Goal: Communication & Community: Answer question/provide support

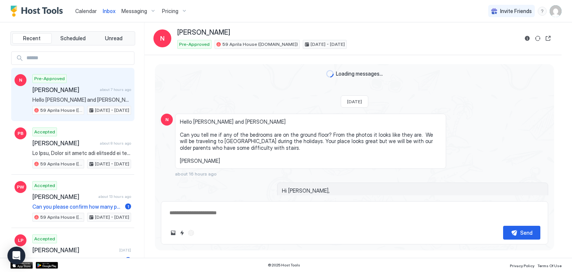
scroll to position [36, 0]
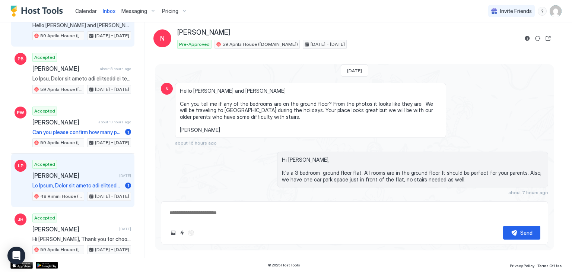
scroll to position [112, 0]
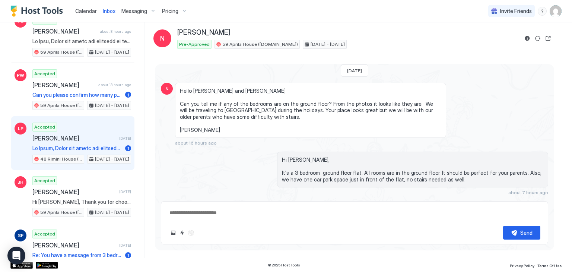
click at [76, 136] on span "[PERSON_NAME]" at bounding box center [74, 138] width 84 height 7
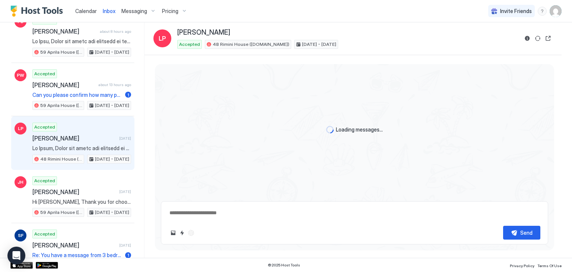
scroll to position [349, 0]
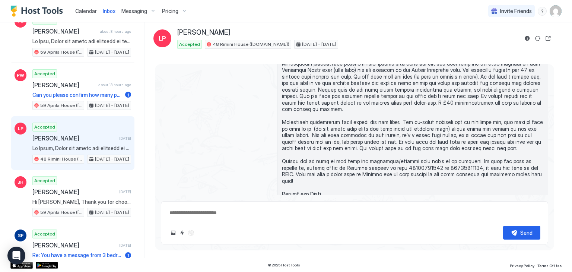
click at [88, 13] on span "Calendar" at bounding box center [86, 11] width 22 height 6
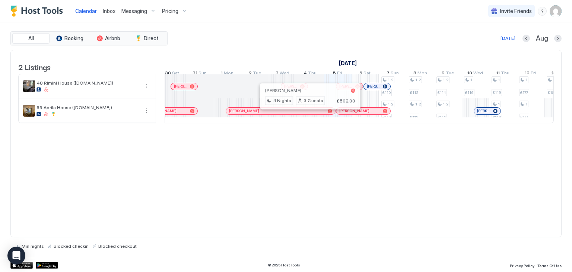
click at [307, 114] on div at bounding box center [308, 111] width 6 height 6
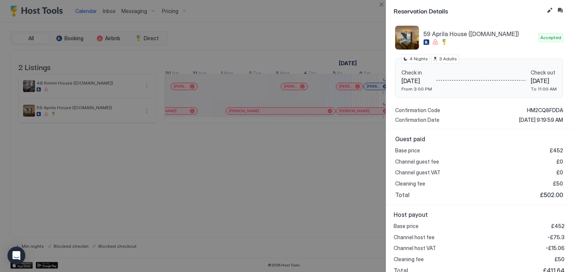
click at [367, 173] on div at bounding box center [286, 136] width 572 height 272
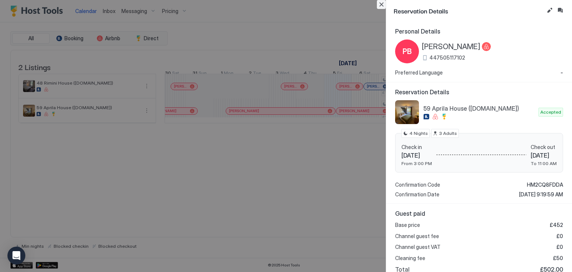
click at [384, 4] on button "Close" at bounding box center [381, 4] width 9 height 9
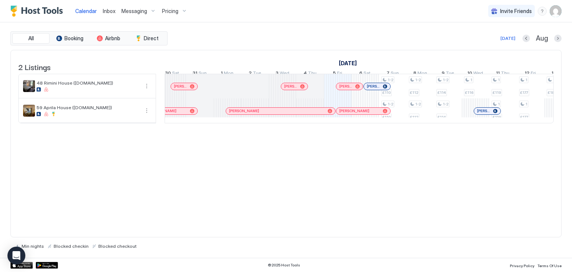
click at [361, 114] on div at bounding box center [361, 111] width 6 height 6
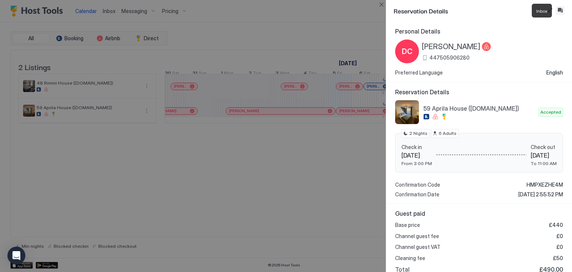
click at [562, 8] on button "Inbox" at bounding box center [560, 10] width 9 height 9
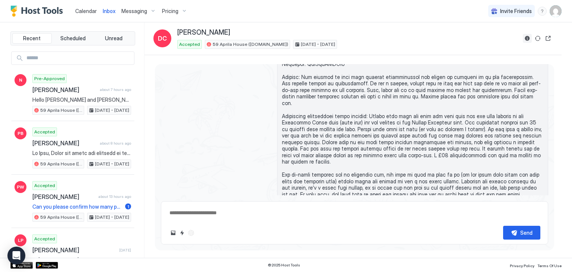
click at [527, 39] on button "Reservation information" at bounding box center [527, 38] width 9 height 9
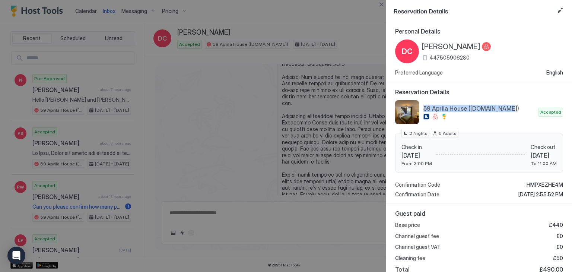
drag, startPoint x: 424, startPoint y: 107, endPoint x: 509, endPoint y: 109, distance: 85.4
click at [509, 109] on span "59 Aprila House ([DOMAIN_NAME])" at bounding box center [480, 108] width 112 height 7
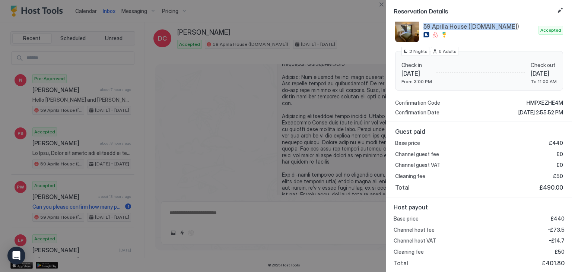
click at [299, 93] on div at bounding box center [286, 136] width 572 height 272
click at [383, 6] on button "Close" at bounding box center [381, 4] width 9 height 9
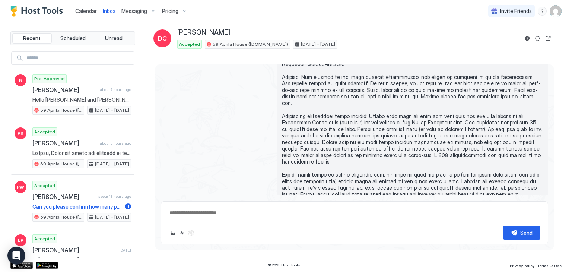
drag, startPoint x: 178, startPoint y: 32, endPoint x: 242, endPoint y: 36, distance: 64.2
click at [242, 36] on div "[PERSON_NAME]" at bounding box center [347, 32] width 341 height 9
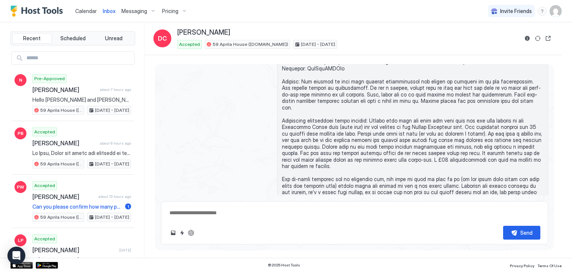
scroll to position [334, 0]
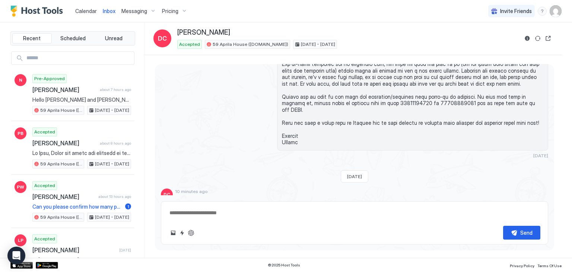
type textarea "*"
